Goal: Navigation & Orientation: Go to known website

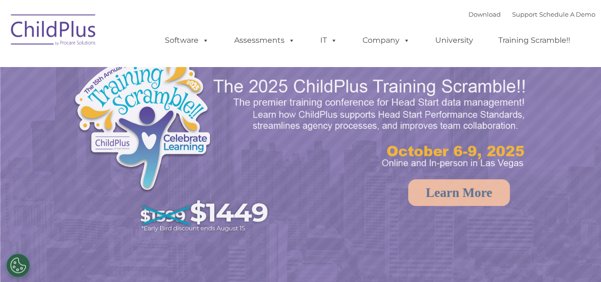
select select "MEDIUM"
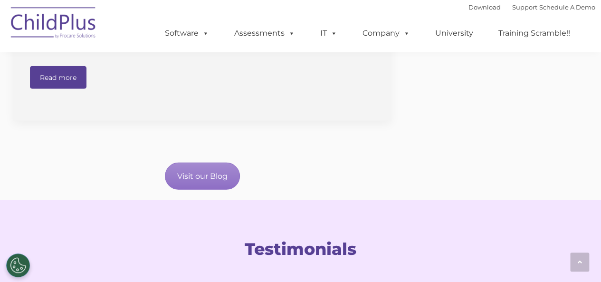
scroll to position [1251, 0]
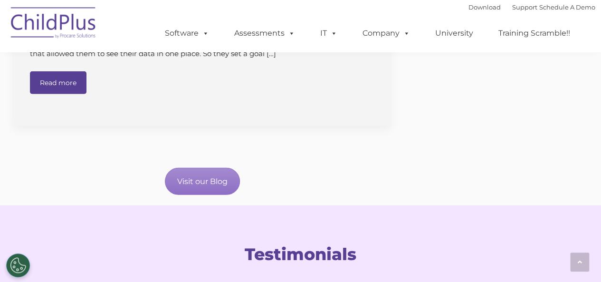
click at [61, 19] on img at bounding box center [53, 24] width 95 height 48
click at [37, 32] on img at bounding box center [53, 24] width 95 height 48
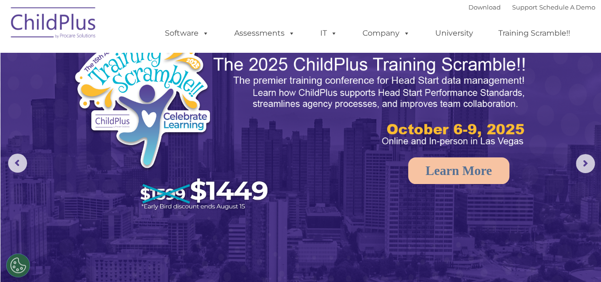
scroll to position [0, 0]
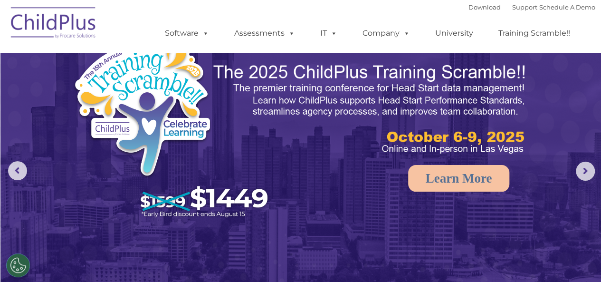
click at [54, 21] on img at bounding box center [53, 24] width 95 height 48
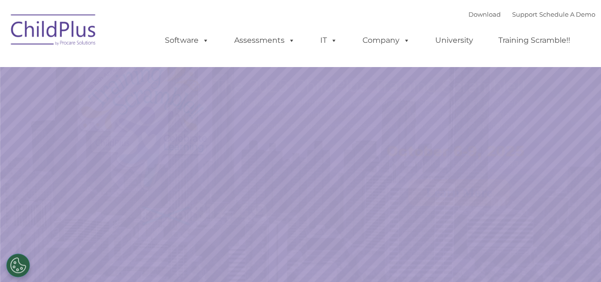
select select "MEDIUM"
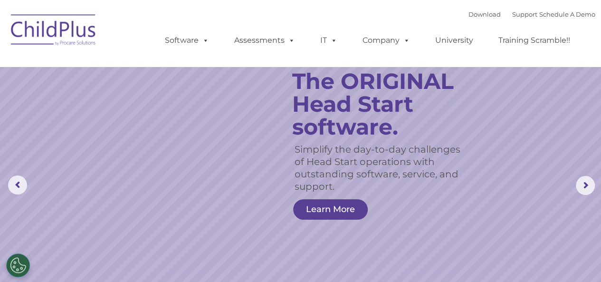
click at [50, 26] on img at bounding box center [53, 32] width 95 height 48
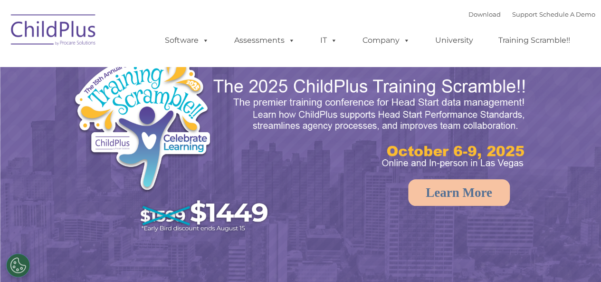
select select "MEDIUM"
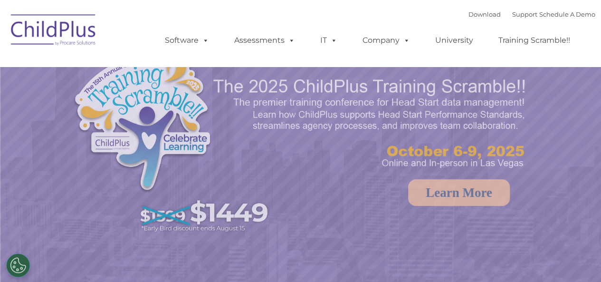
select select "MEDIUM"
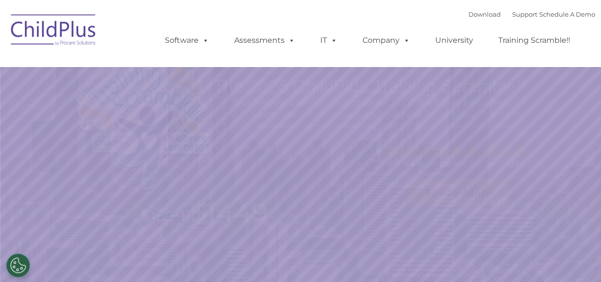
select select "MEDIUM"
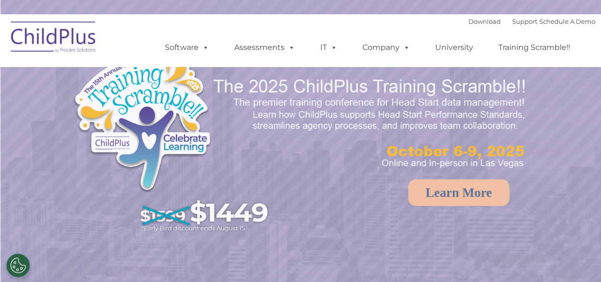
scroll to position [14, 0]
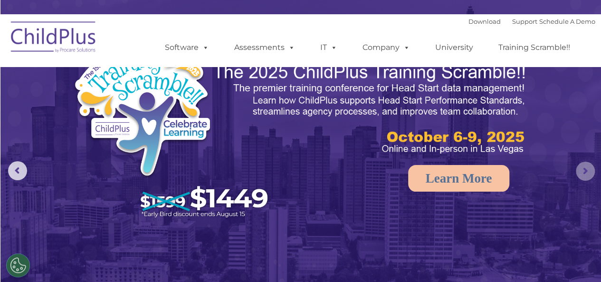
click at [584, 172] on rs-arrow at bounding box center [585, 171] width 19 height 19
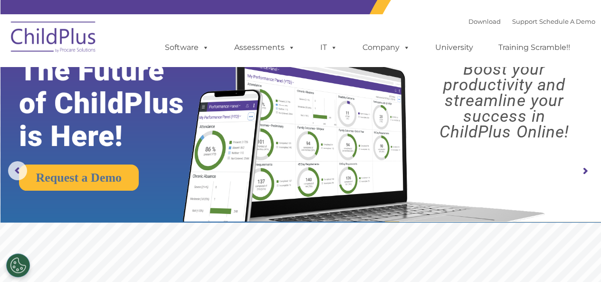
click at [585, 170] on rs-arrow at bounding box center [585, 171] width 19 height 19
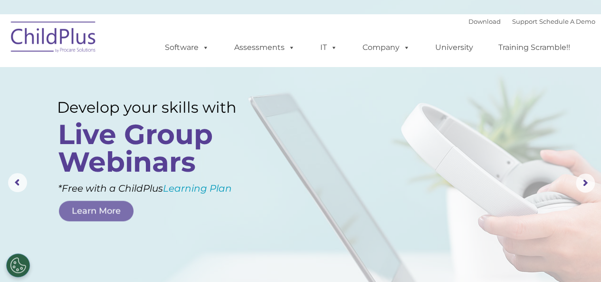
scroll to position [0, 0]
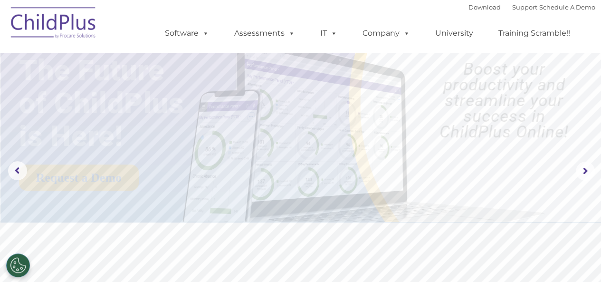
click at [77, 23] on img at bounding box center [53, 24] width 95 height 48
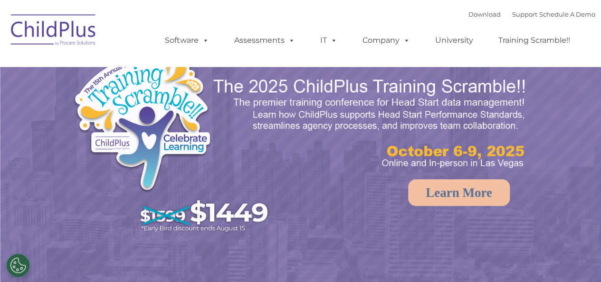
select select "MEDIUM"
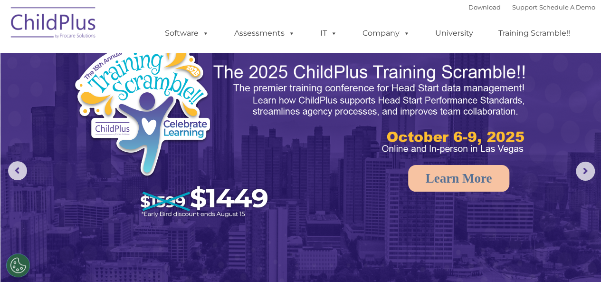
drag, startPoint x: 597, startPoint y: 0, endPoint x: 310, endPoint y: 7, distance: 287.5
click at [310, 7] on div "Download Support | Schedule A Demo  MENU MENU Software ChildPlus: The original…" at bounding box center [370, 26] width 449 height 52
click at [581, 166] on rs-arrow at bounding box center [585, 171] width 19 height 19
